Goal: Information Seeking & Learning: Learn about a topic

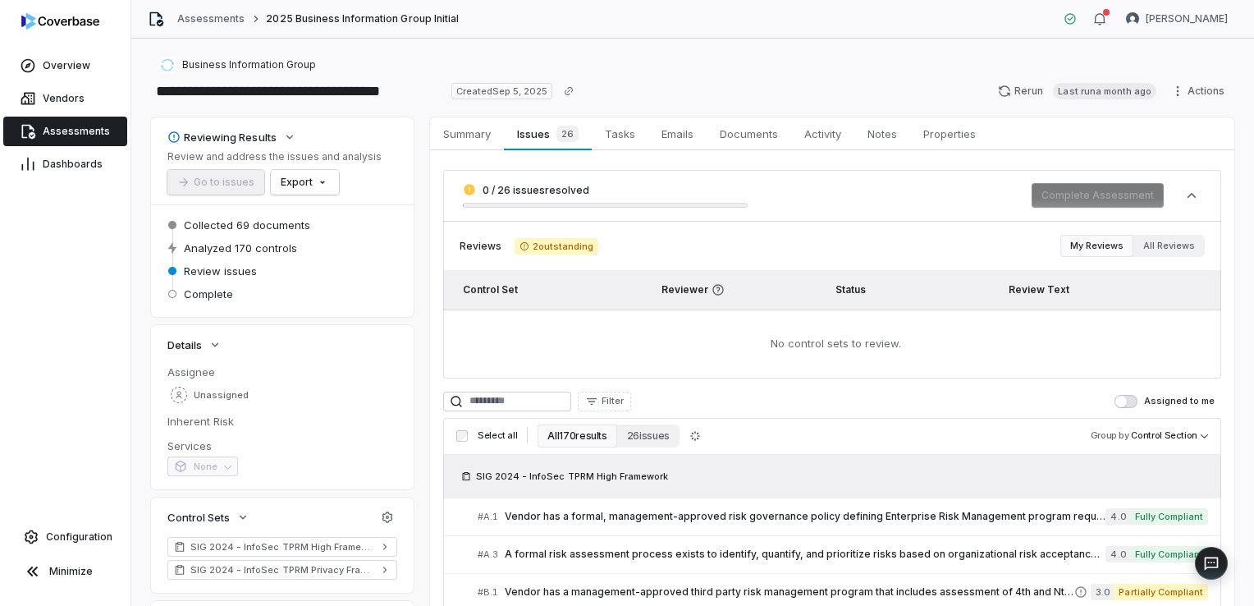
scroll to position [246, 0]
click at [594, 432] on button "All 170 results" at bounding box center [577, 435] width 79 height 23
click at [86, 130] on span "Assessments" at bounding box center [76, 131] width 67 height 13
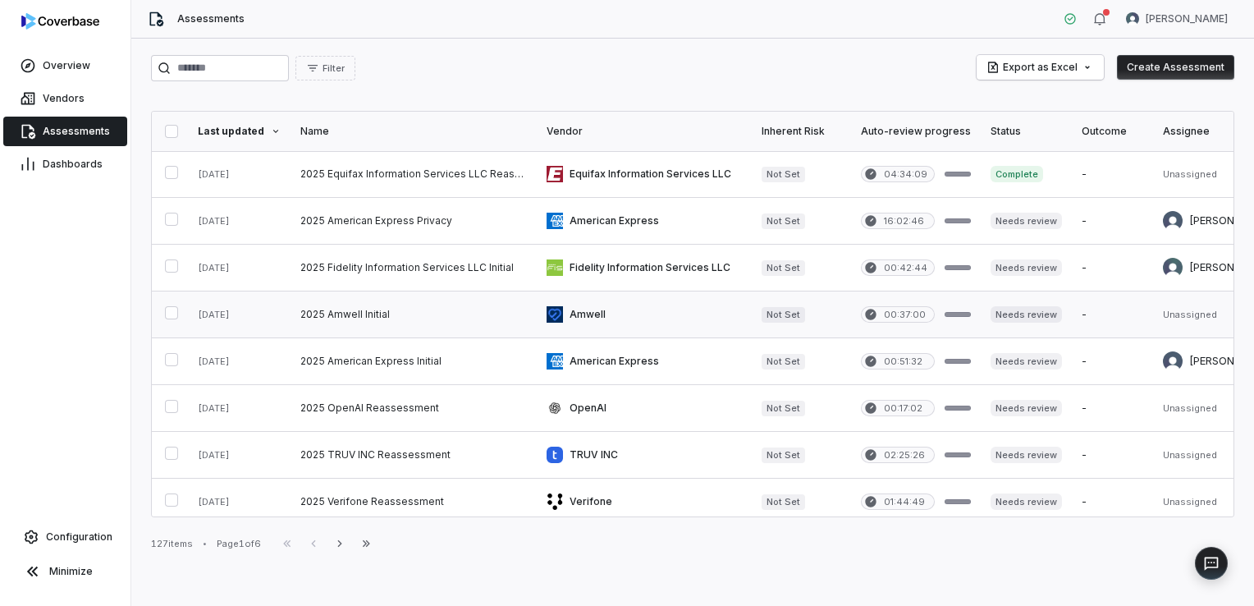
click at [373, 317] on link at bounding box center [414, 314] width 246 height 46
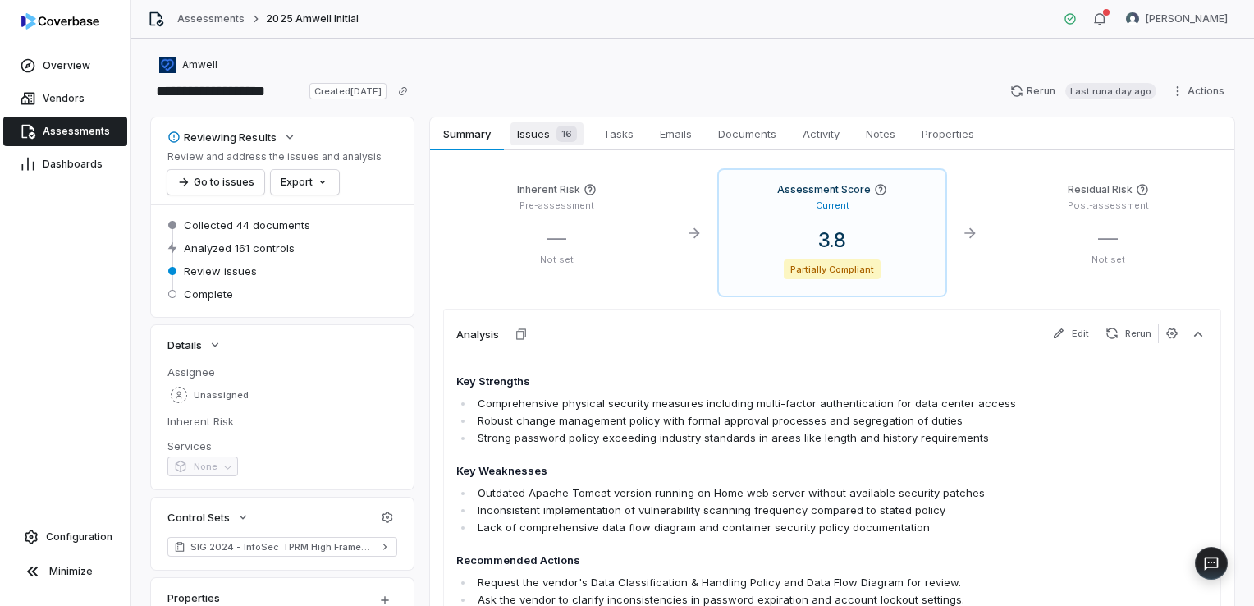
click at [551, 139] on div "16" at bounding box center [563, 134] width 27 height 16
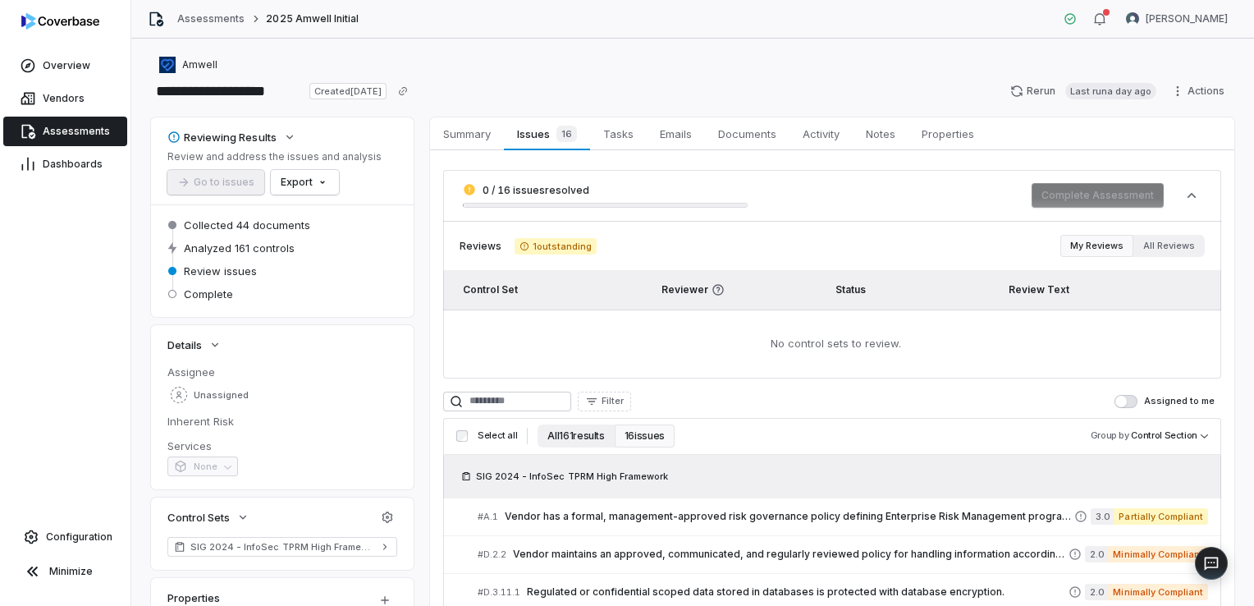
click at [588, 439] on button "All 161 results" at bounding box center [576, 435] width 76 height 23
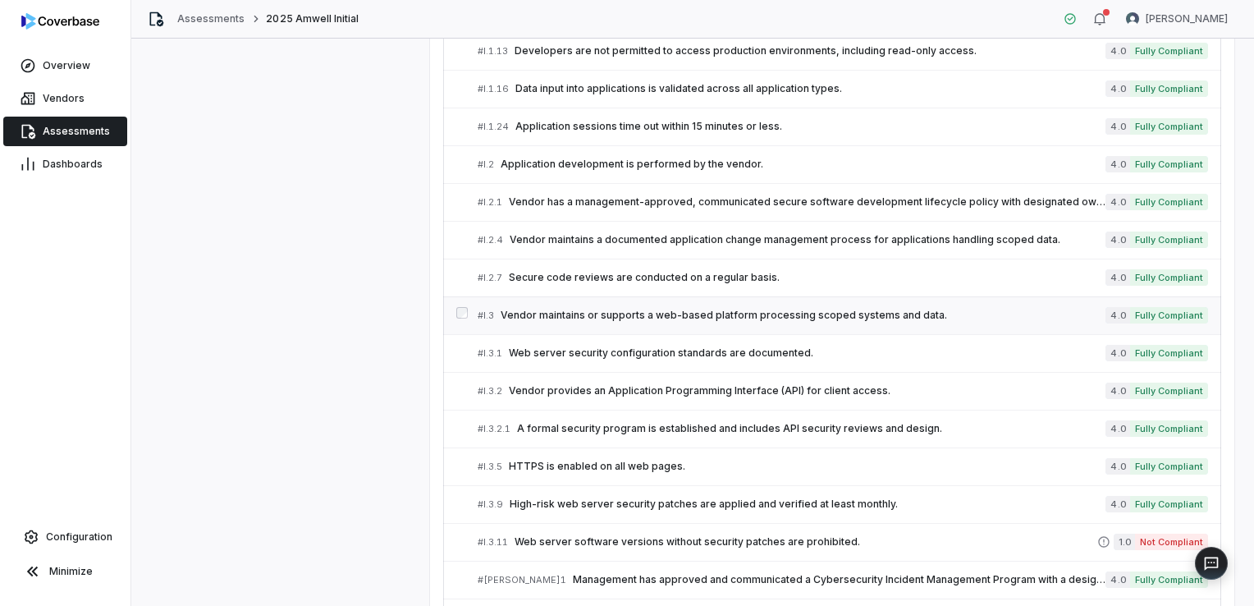
scroll to position [2872, 0]
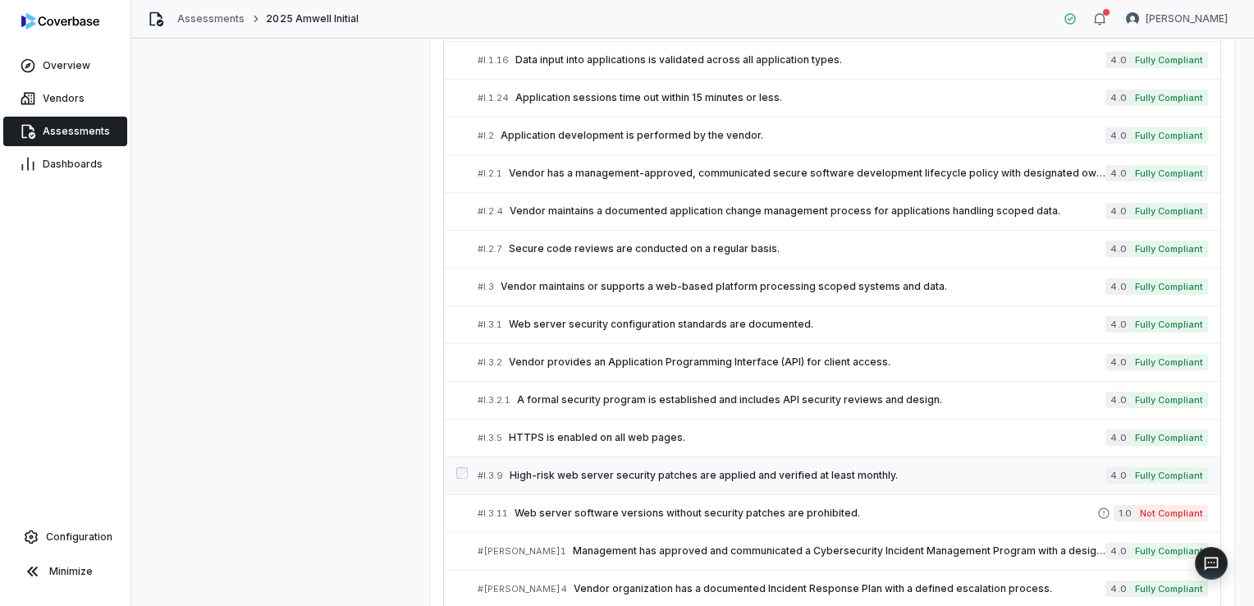
click at [664, 469] on span "High-risk web server security patches are applied and verified at least monthly." at bounding box center [808, 475] width 596 height 13
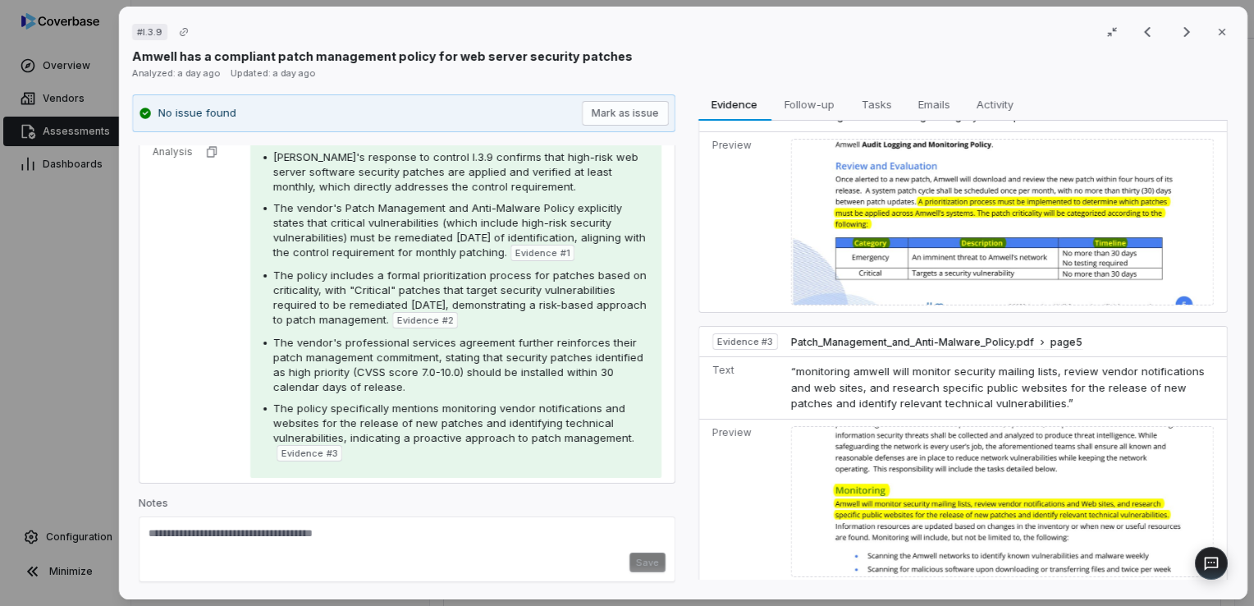
scroll to position [443, 0]
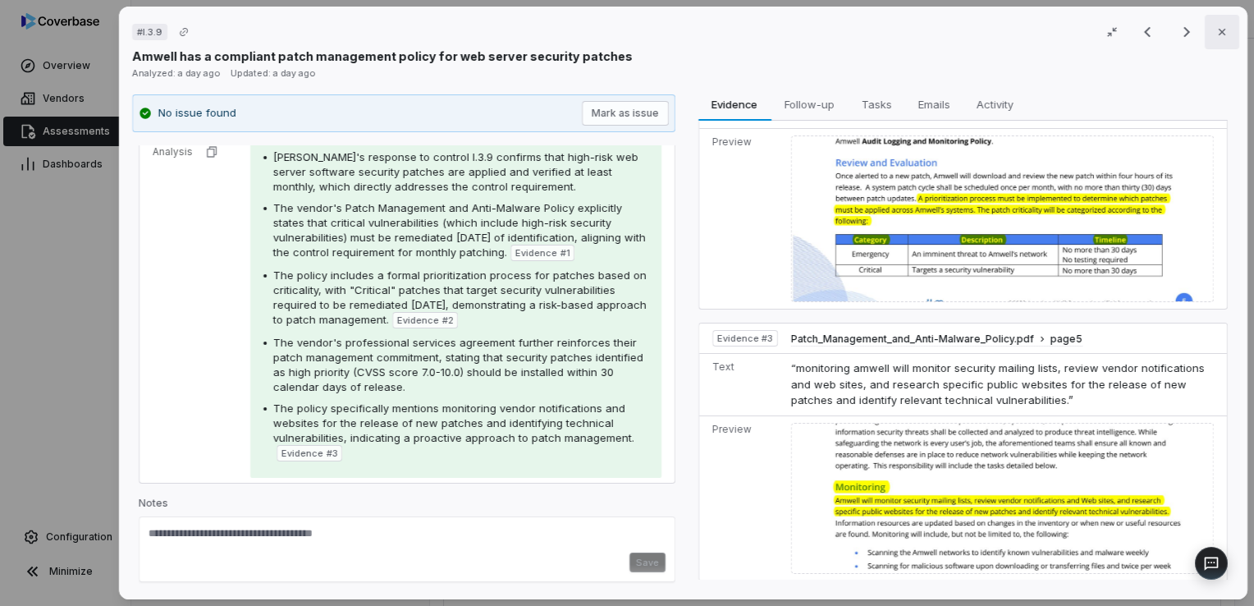
click at [1215, 30] on icon "button" at bounding box center [1221, 31] width 13 height 13
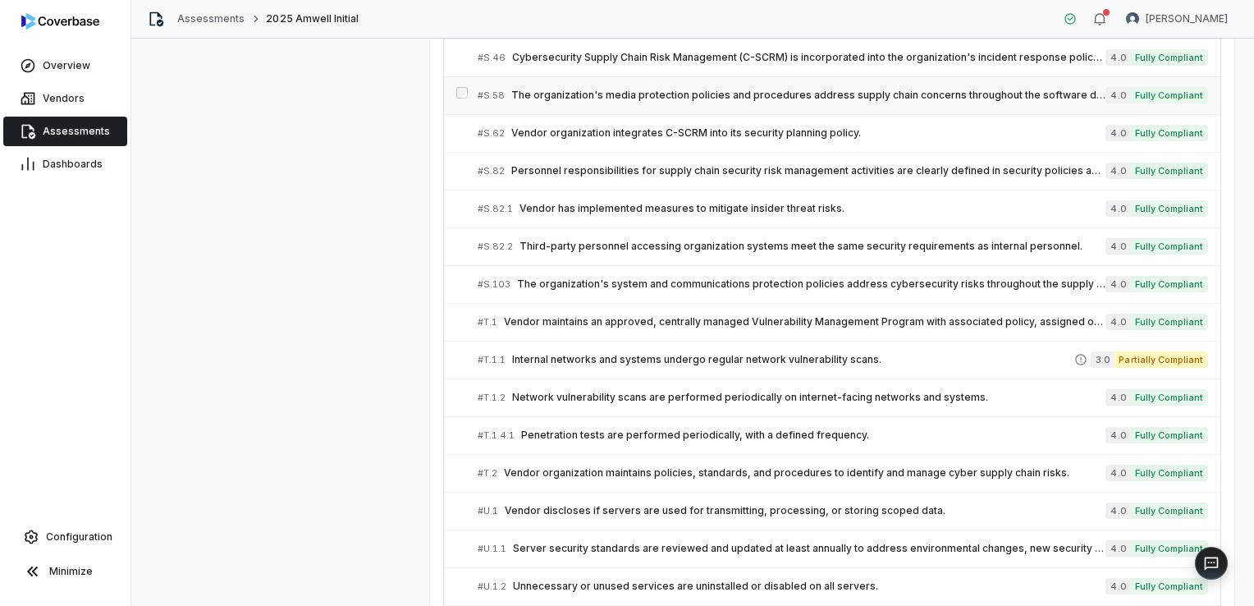
scroll to position [4833, 0]
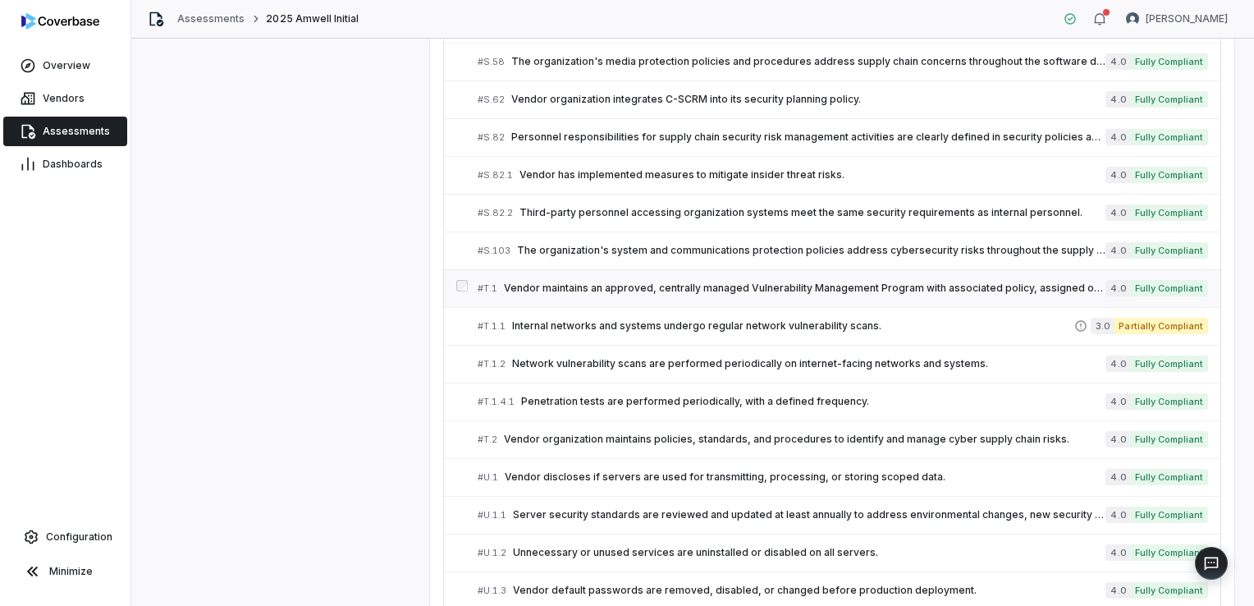
click at [604, 281] on span "Vendor maintains an approved, centrally managed Vulnerability Management Progra…" at bounding box center [805, 287] width 602 height 13
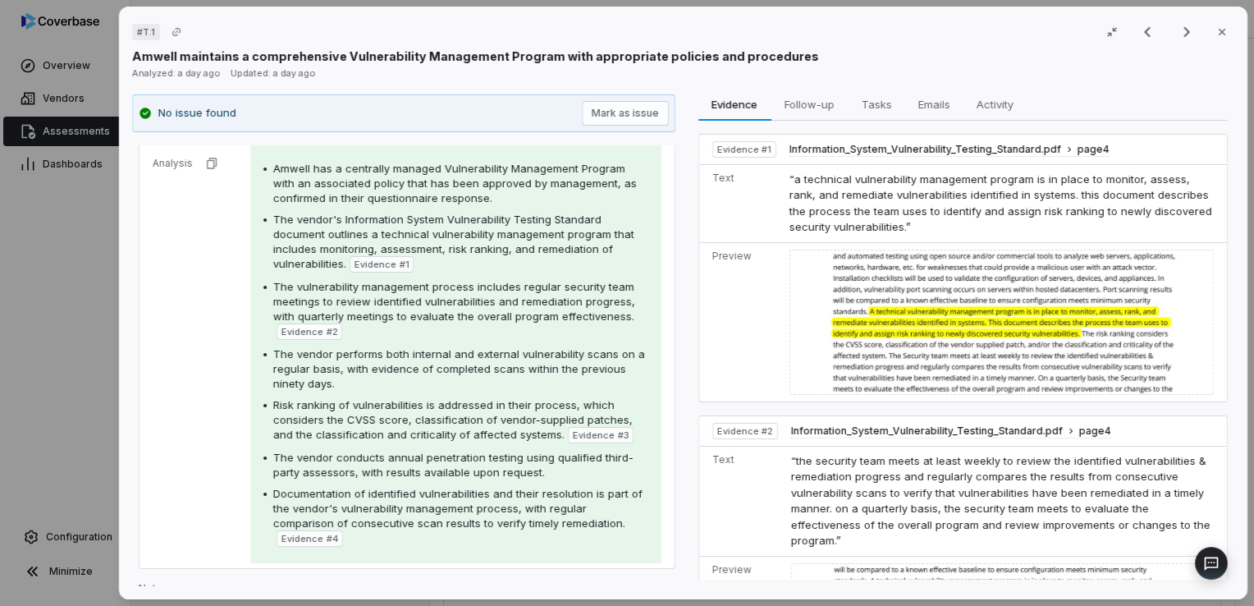
scroll to position [341, 0]
